Goal: Transaction & Acquisition: Purchase product/service

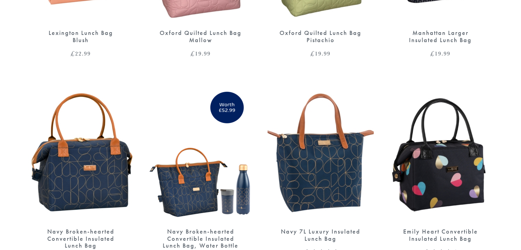
scroll to position [891, 0]
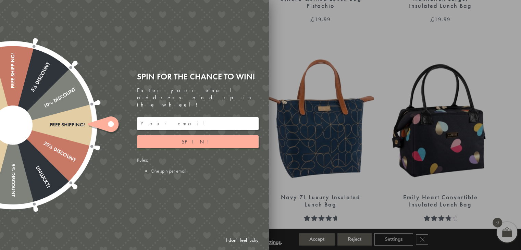
click at [164, 119] on input "email" at bounding box center [198, 123] width 122 height 13
click at [193, 140] on button "Spin!" at bounding box center [198, 141] width 122 height 13
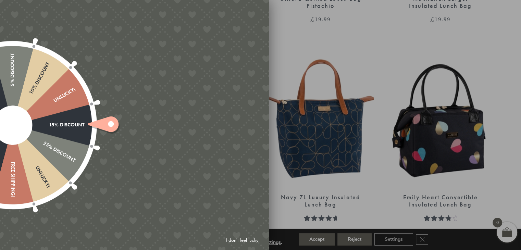
type input "82N8758V"
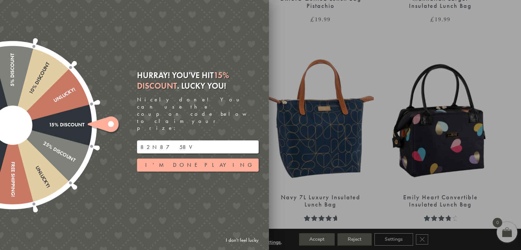
click at [158, 140] on input "82N8758V" at bounding box center [198, 146] width 122 height 13
click at [403, 41] on div at bounding box center [260, 125] width 521 height 250
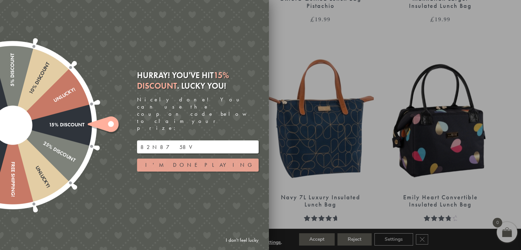
click at [214, 159] on button "I'm done playing" at bounding box center [198, 165] width 122 height 13
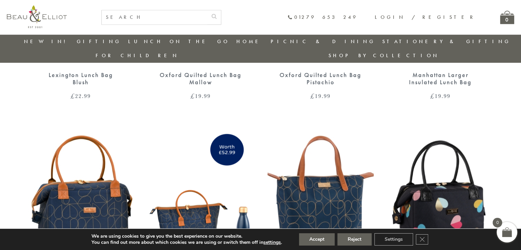
scroll to position [869, 0]
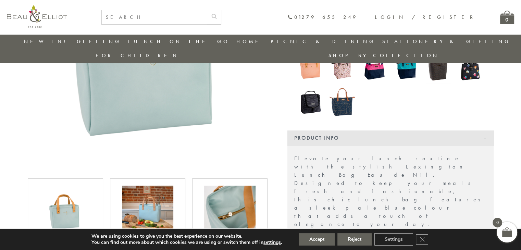
scroll to position [225, 0]
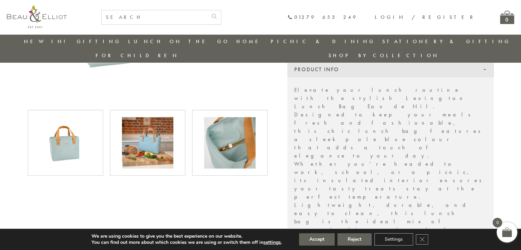
click at [221, 133] on img at bounding box center [229, 142] width 51 height 51
click at [77, 130] on img at bounding box center [65, 142] width 51 height 51
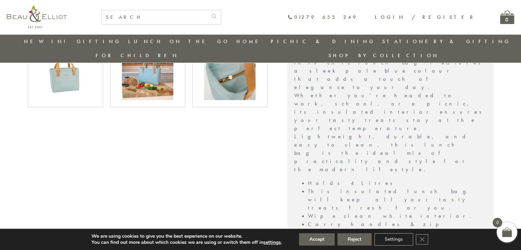
scroll to position [328, 0]
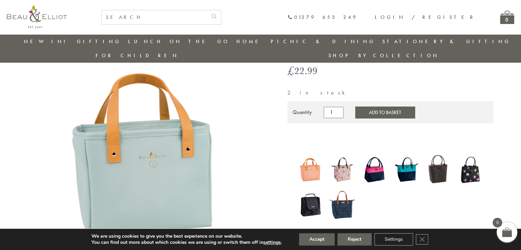
scroll to position [88, 0]
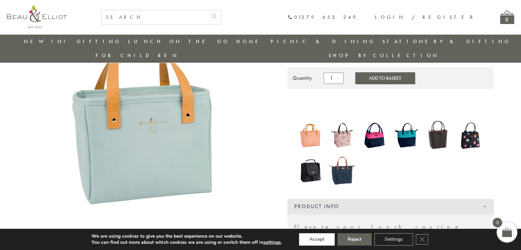
click at [312, 245] on button "Accept" at bounding box center [317, 239] width 36 height 12
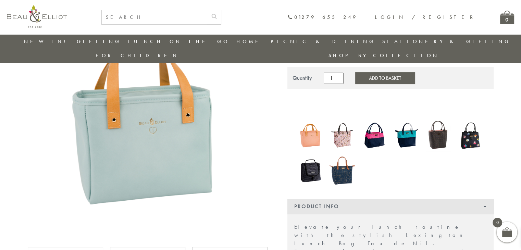
scroll to position [54, 0]
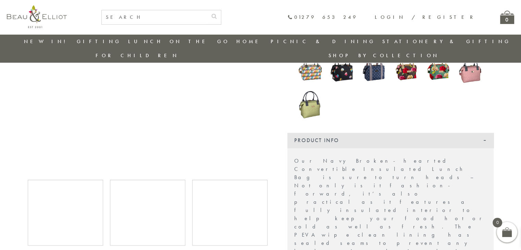
scroll to position [191, 0]
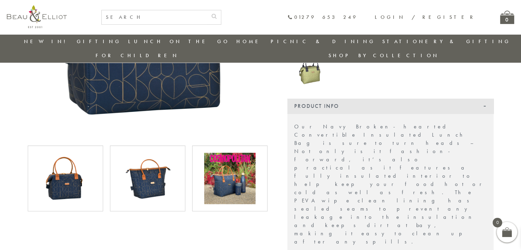
click at [71, 169] on img at bounding box center [65, 178] width 51 height 51
click at [140, 168] on img at bounding box center [147, 178] width 51 height 51
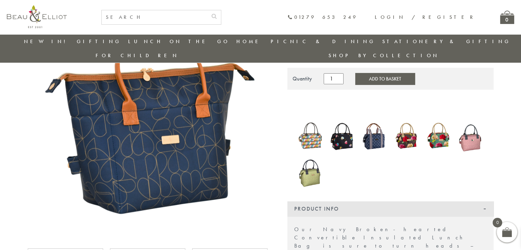
scroll to position [157, 0]
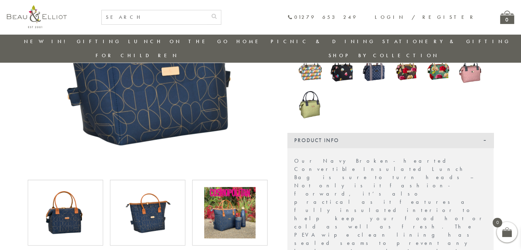
click at [207, 193] on img at bounding box center [229, 212] width 51 height 51
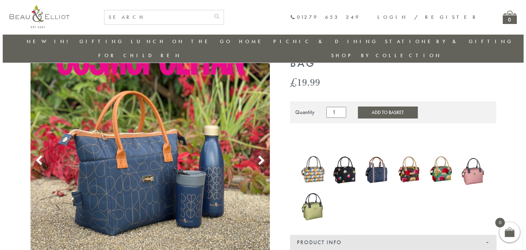
scroll to position [54, 0]
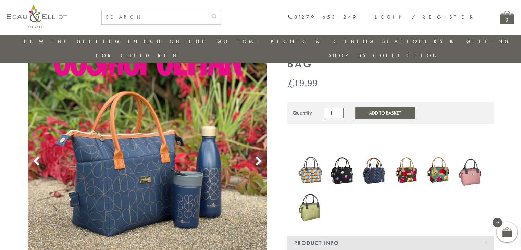
click at [393, 107] on button "Add to Basket" at bounding box center [385, 113] width 60 height 12
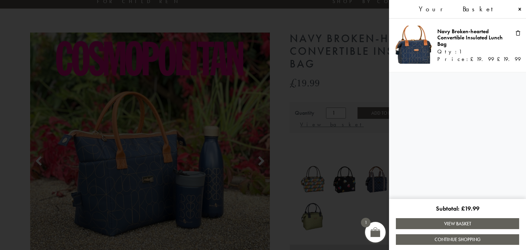
click at [452, 225] on link "View Basket" at bounding box center [457, 223] width 123 height 11
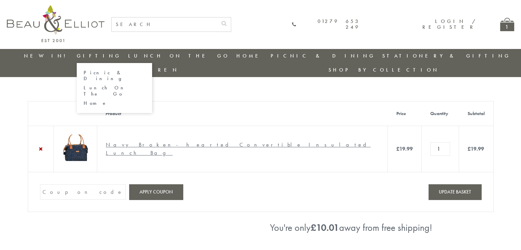
click at [78, 57] on link "Gifting" at bounding box center [99, 55] width 45 height 7
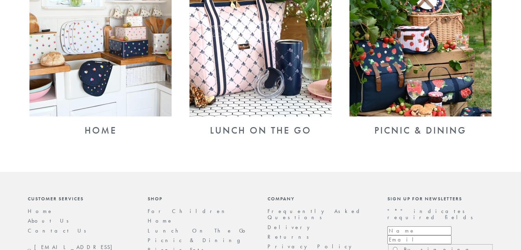
scroll to position [274, 0]
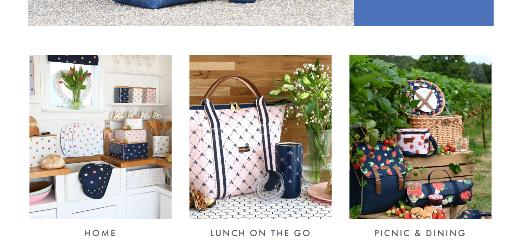
click at [108, 136] on img at bounding box center [100, 137] width 142 height 164
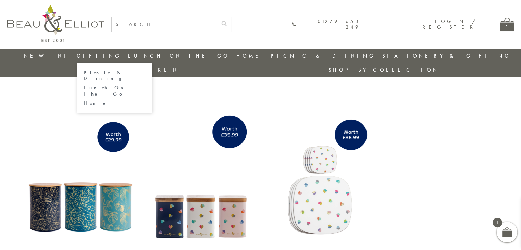
click at [89, 85] on link "Lunch On The Go" at bounding box center [115, 91] width 62 height 12
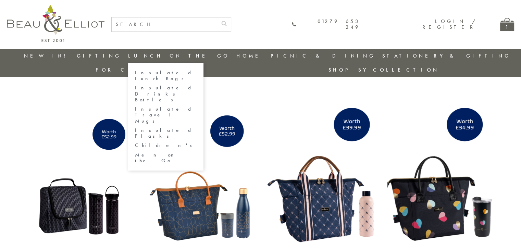
click at [146, 143] on link "Children's" at bounding box center [166, 146] width 62 height 6
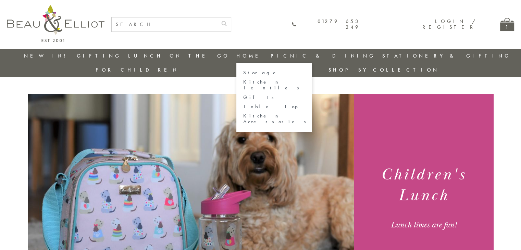
click at [236, 54] on link "Home" at bounding box center [249, 55] width 27 height 7
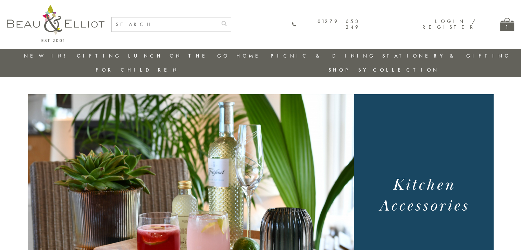
click at [382, 56] on link "Stationery & Gifting" at bounding box center [446, 55] width 128 height 7
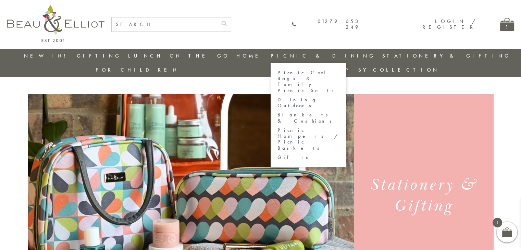
click at [278, 97] on link "Dining Outdoors" at bounding box center [309, 103] width 62 height 12
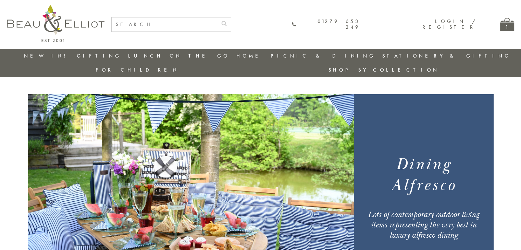
click at [39, 57] on link "New in!" at bounding box center [47, 55] width 46 height 7
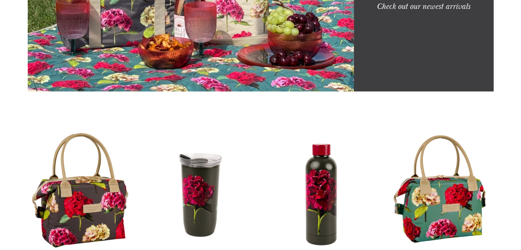
scroll to position [3, 0]
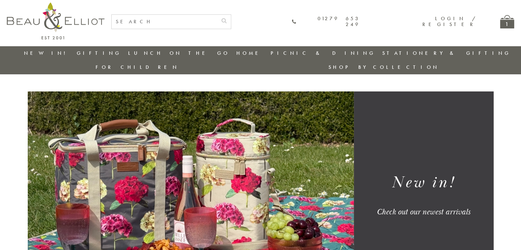
click at [511, 25] on div "1" at bounding box center [507, 21] width 14 height 13
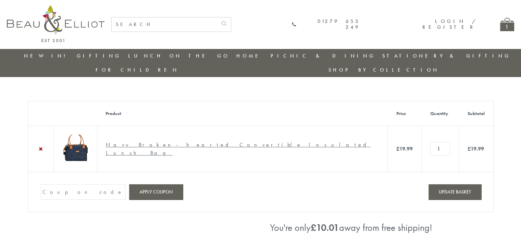
click at [66, 188] on input "Coupon:" at bounding box center [83, 191] width 86 height 15
paste input "82N8758V"
type input "82N8758V"
click at [151, 187] on button "Apply coupon" at bounding box center [156, 191] width 54 height 15
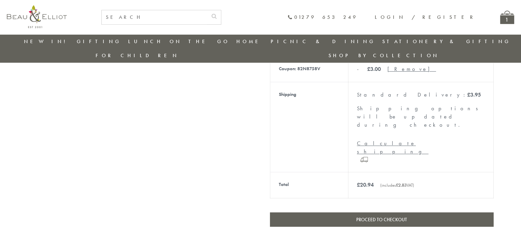
scroll to position [294, 0]
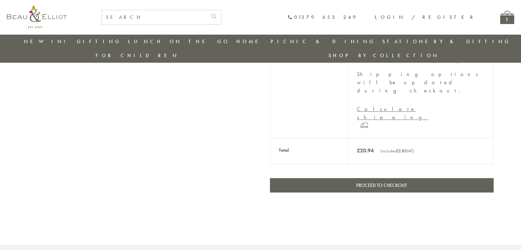
click at [360, 178] on link "Proceed to checkout" at bounding box center [382, 185] width 224 height 14
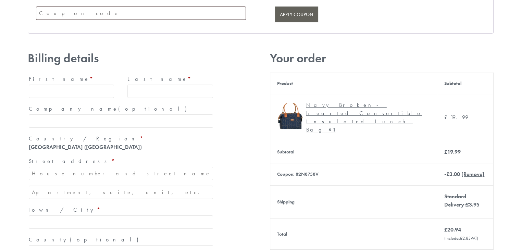
scroll to position [34, 0]
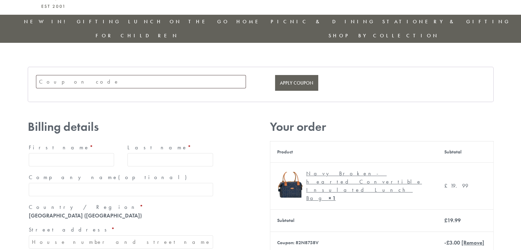
click at [56, 153] on input "First name *" at bounding box center [72, 159] width 86 height 13
type input "[PERSON_NAME]"
type input "Bostock"
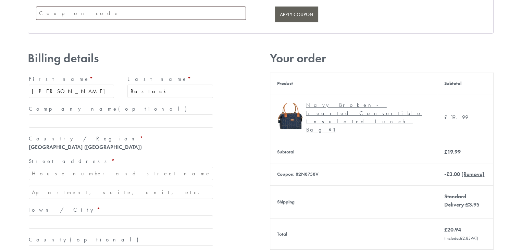
click at [81, 167] on input "Street address *" at bounding box center [121, 173] width 184 height 13
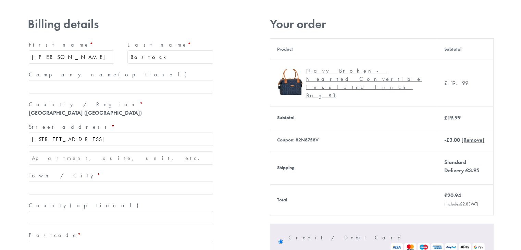
type input "[STREET_ADDRESS]"
click at [66, 181] on input "Town / City *" at bounding box center [121, 187] width 184 height 13
type input "Wiven"
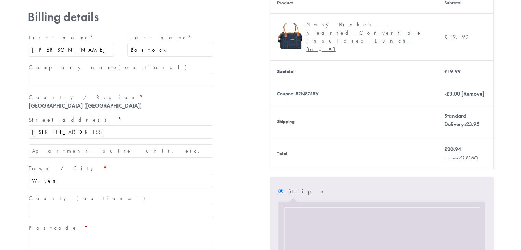
click at [59, 174] on input "Wiven" at bounding box center [121, 180] width 184 height 13
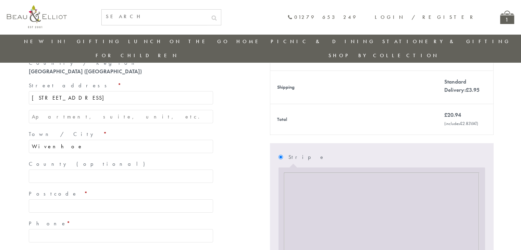
scroll to position [157, 0]
type input "Wivenhoe"
click at [58, 170] on input "County (optional)" at bounding box center [121, 176] width 184 height 13
type input "[GEOGRAPHIC_DATA]"
click at [63, 200] on input "Postcode *" at bounding box center [121, 206] width 184 height 13
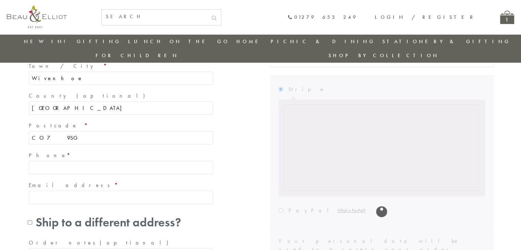
type input "CO7 9SG"
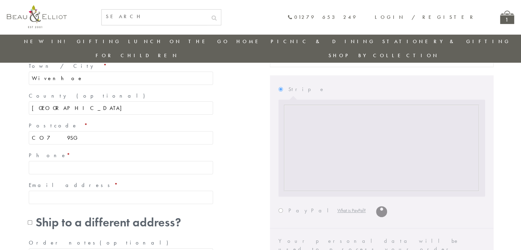
click at [71, 161] on input "Phone *" at bounding box center [121, 167] width 184 height 13
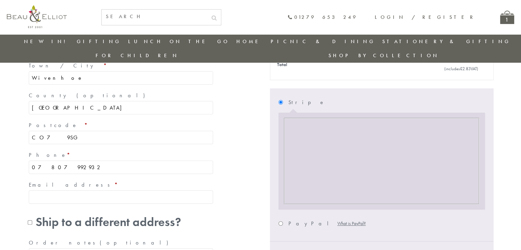
type input "07807992932"
click at [73, 191] on input "Email address *" at bounding box center [121, 197] width 184 height 13
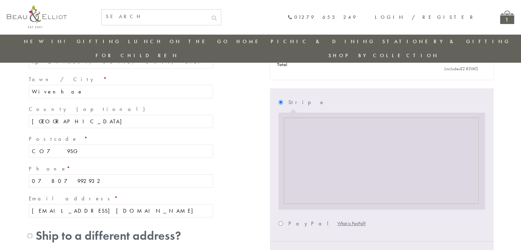
type input "[EMAIL_ADDRESS][DOMAIN_NAME]"
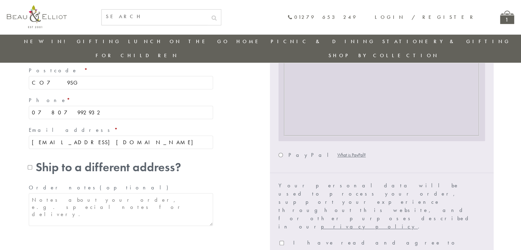
scroll to position [315, 0]
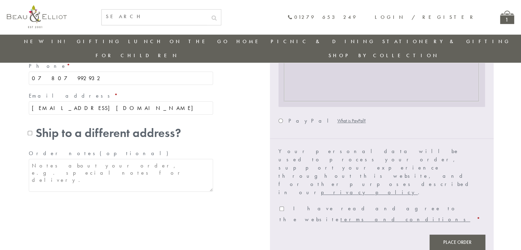
click at [287, 205] on label "I have read and agree to the website terms and conditions *" at bounding box center [380, 214] width 200 height 18
click at [284, 207] on input "I have read and agree to the website terms and conditions *" at bounding box center [282, 209] width 4 height 4
checkbox input "true"
click at [467, 235] on button "Place order" at bounding box center [458, 242] width 56 height 15
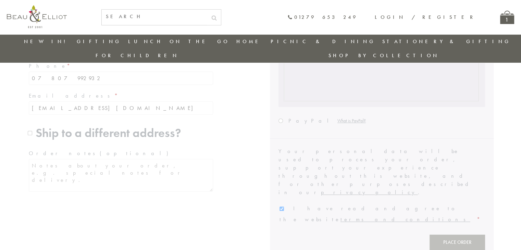
scroll to position [280, 0]
